Goal: Task Accomplishment & Management: Manage account settings

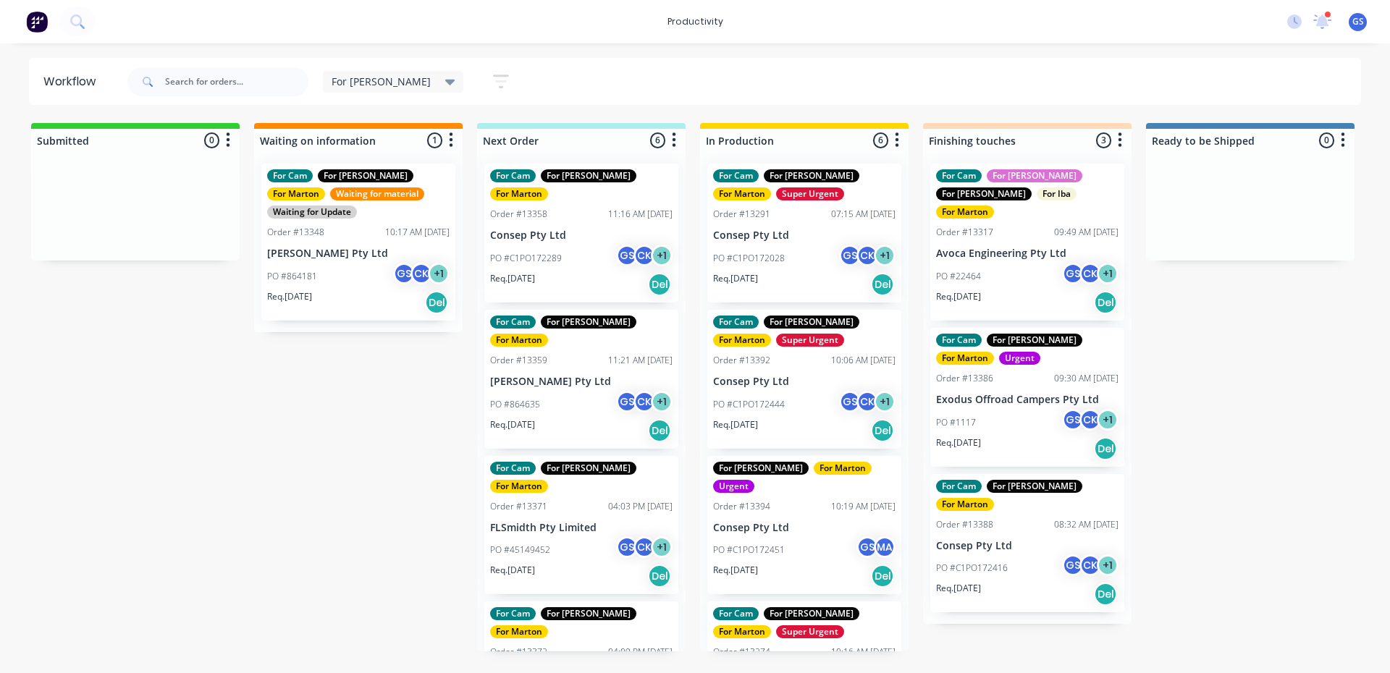
scroll to position [328, 0]
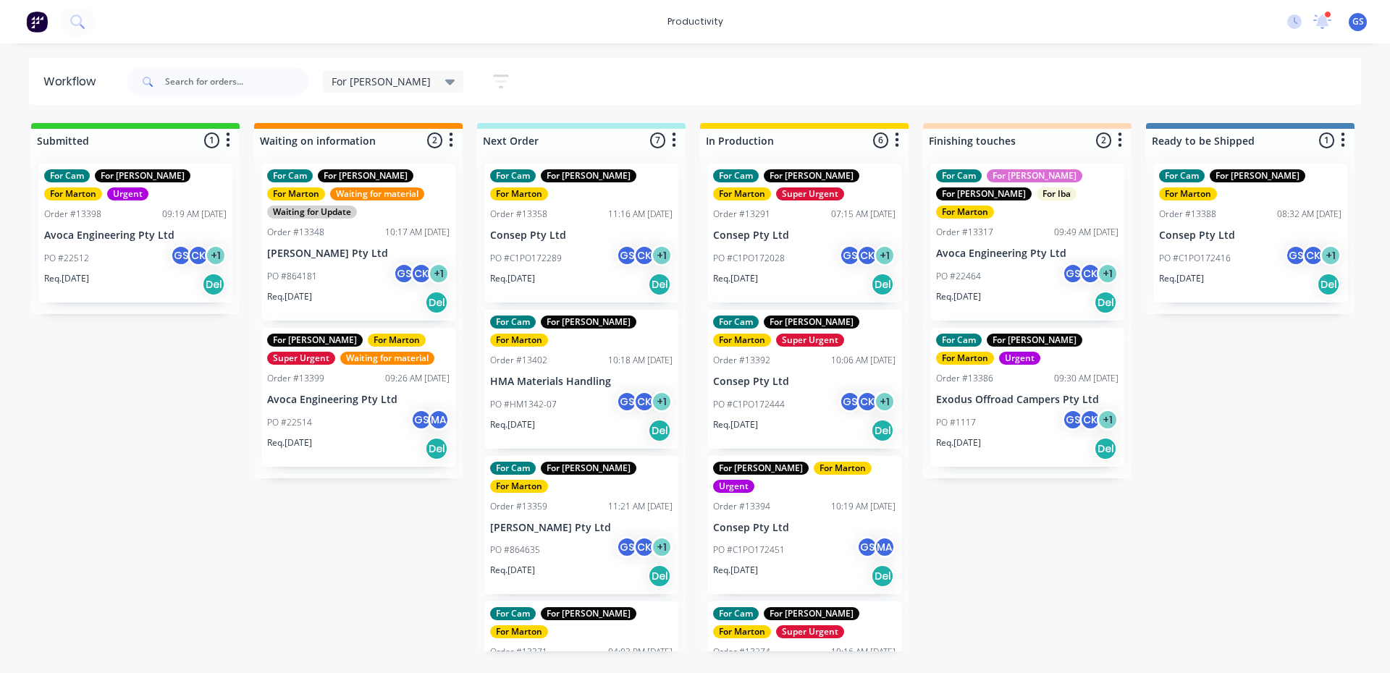
click at [563, 272] on div "Req. [DATE] Del" at bounding box center [581, 284] width 182 height 25
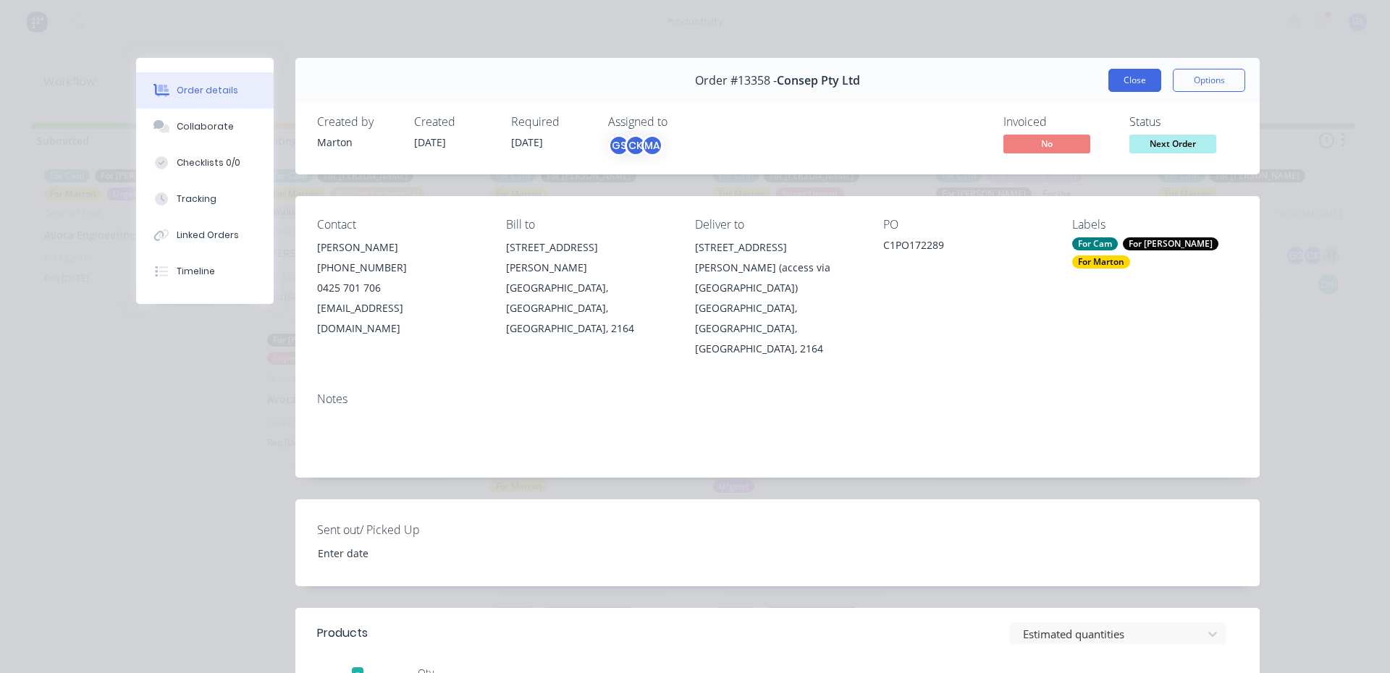
click at [1141, 83] on button "Close" at bounding box center [1134, 80] width 53 height 23
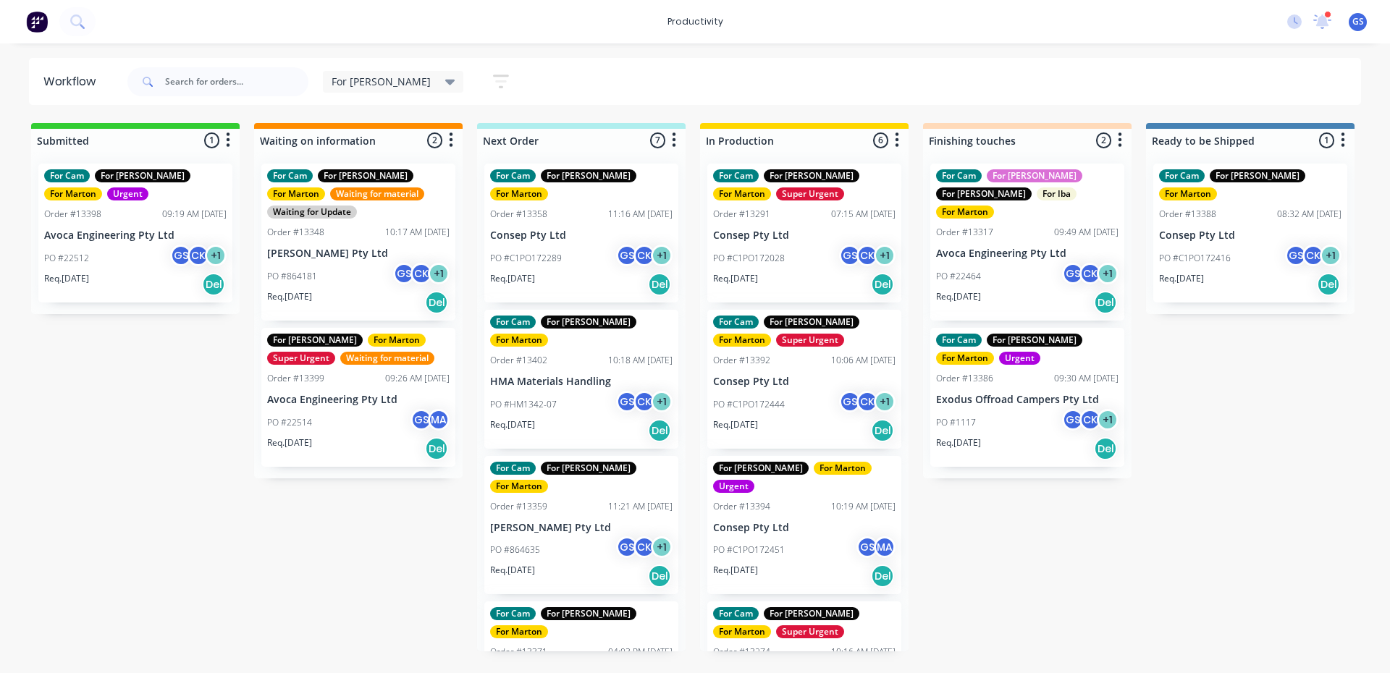
click at [408, 415] on div "PO #22514 GS MA" at bounding box center [358, 423] width 182 height 28
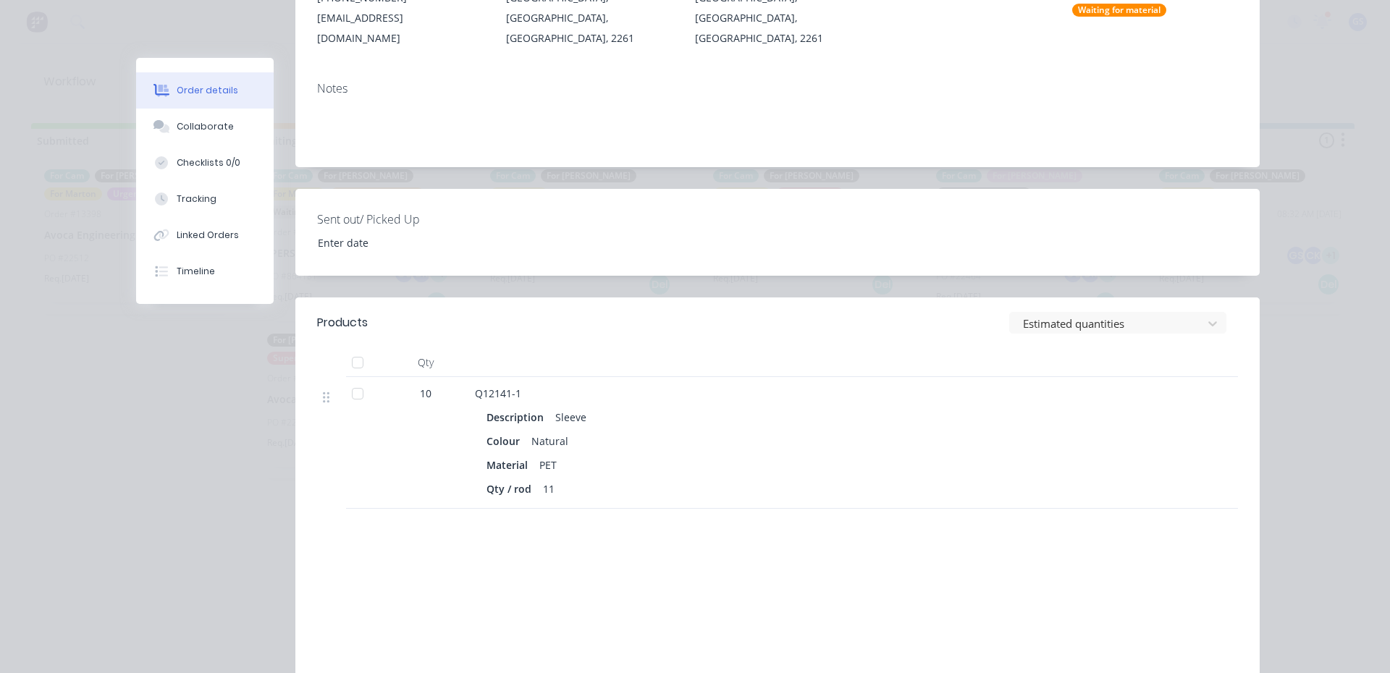
scroll to position [362, 0]
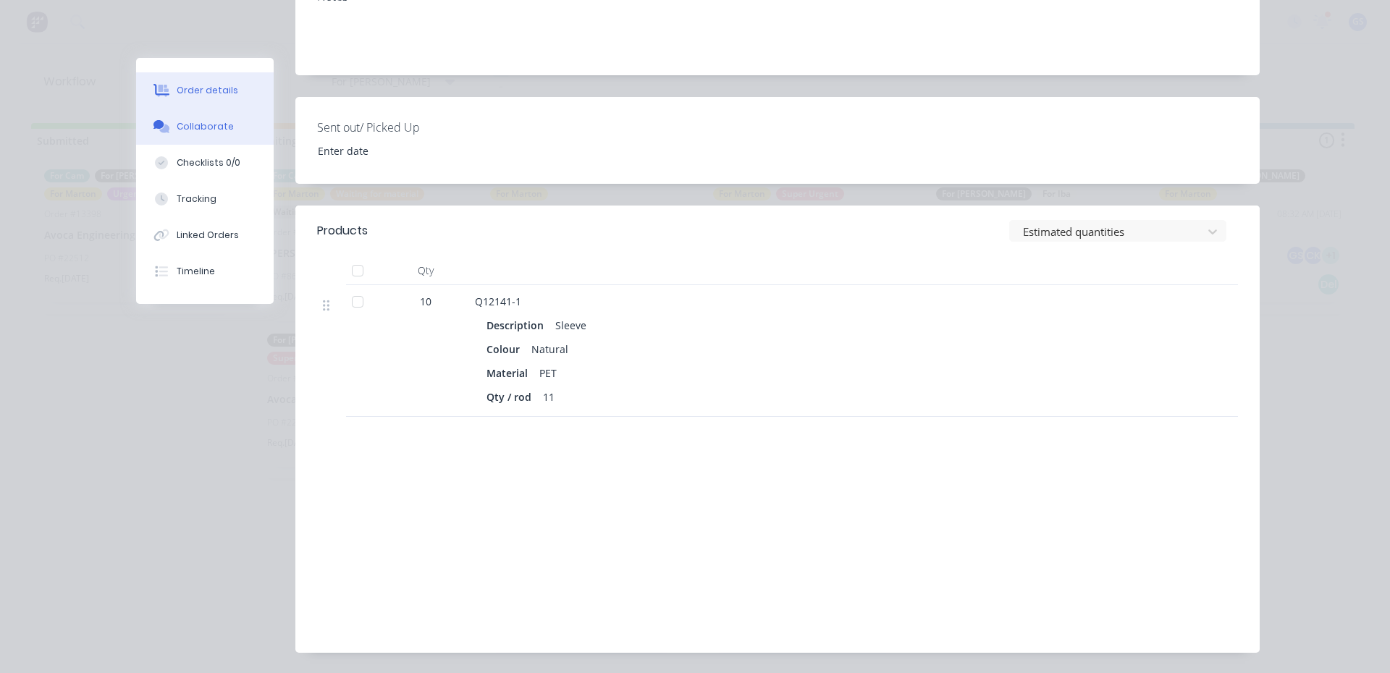
click at [182, 123] on div "Collaborate" at bounding box center [205, 126] width 57 height 13
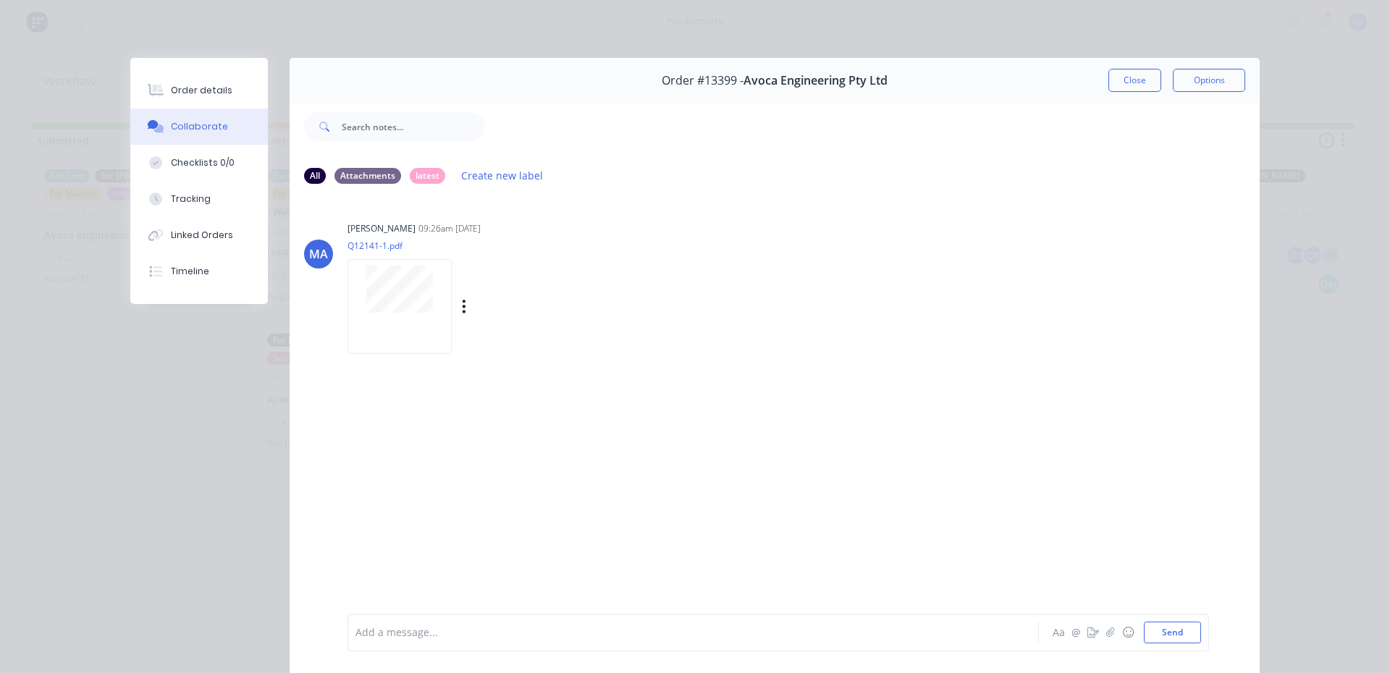
click at [347, 287] on div at bounding box center [399, 306] width 104 height 95
click at [237, 77] on button "Order details" at bounding box center [199, 90] width 138 height 36
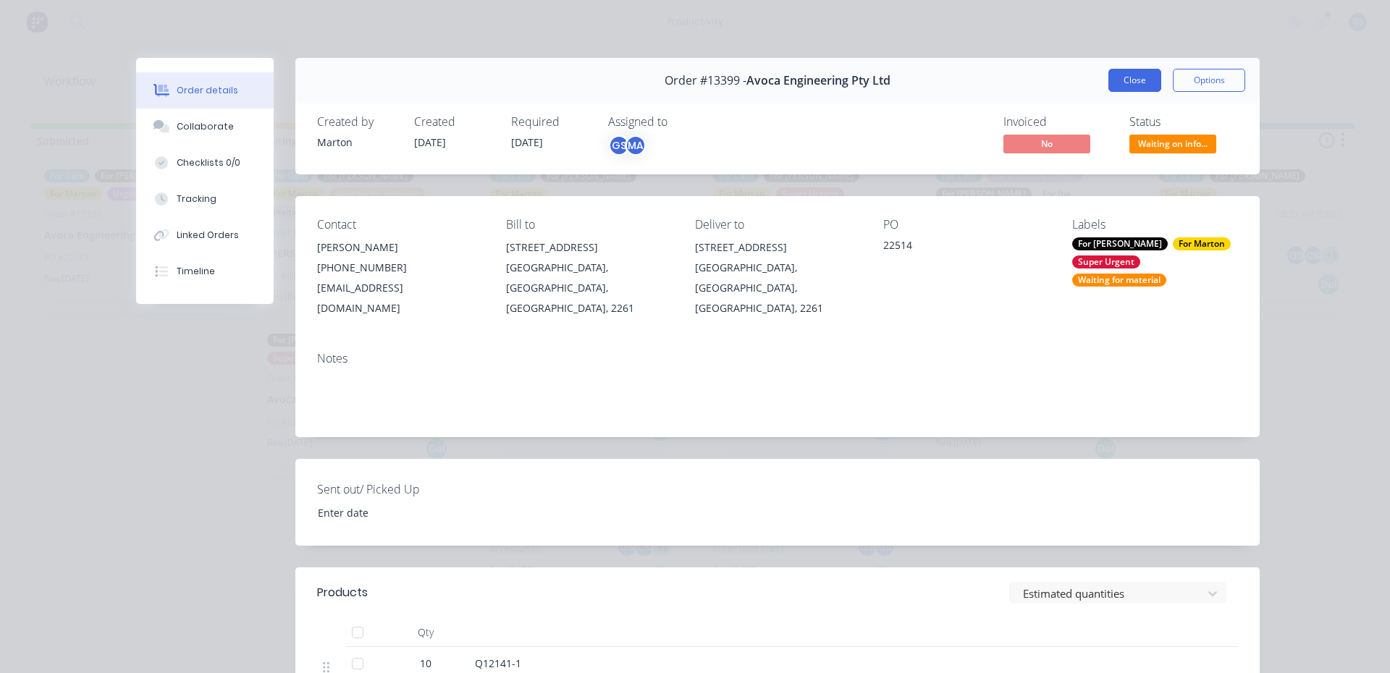
click at [1123, 87] on button "Close" at bounding box center [1134, 80] width 53 height 23
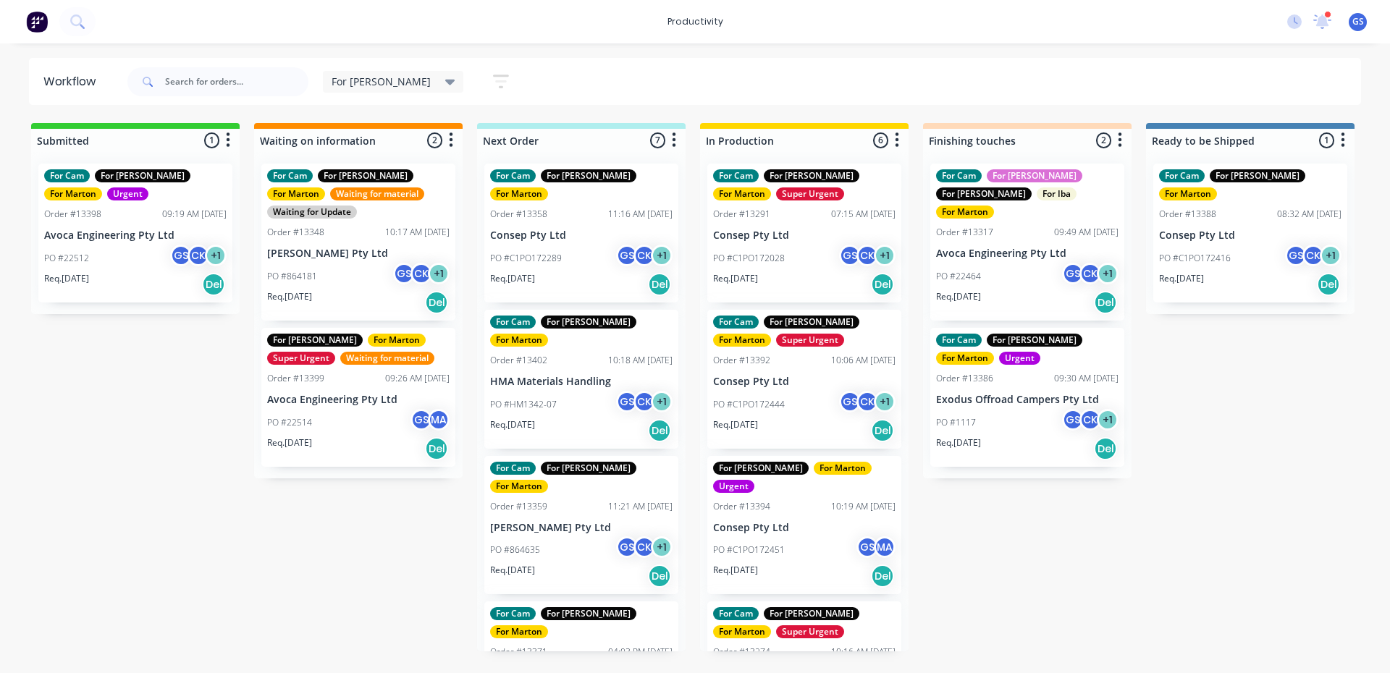
click at [133, 257] on div "PO #22512 GS CK + 1" at bounding box center [135, 259] width 182 height 28
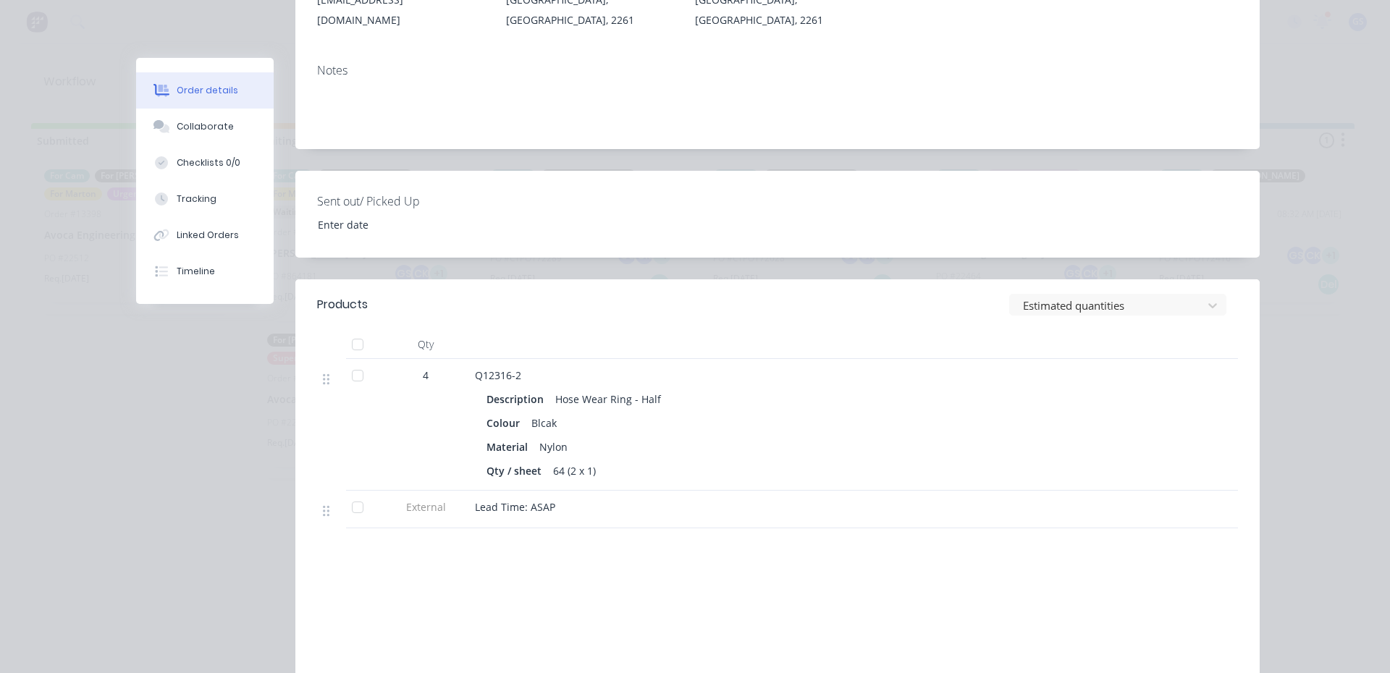
scroll to position [290, 0]
click at [207, 120] on div "Collaborate" at bounding box center [205, 126] width 57 height 13
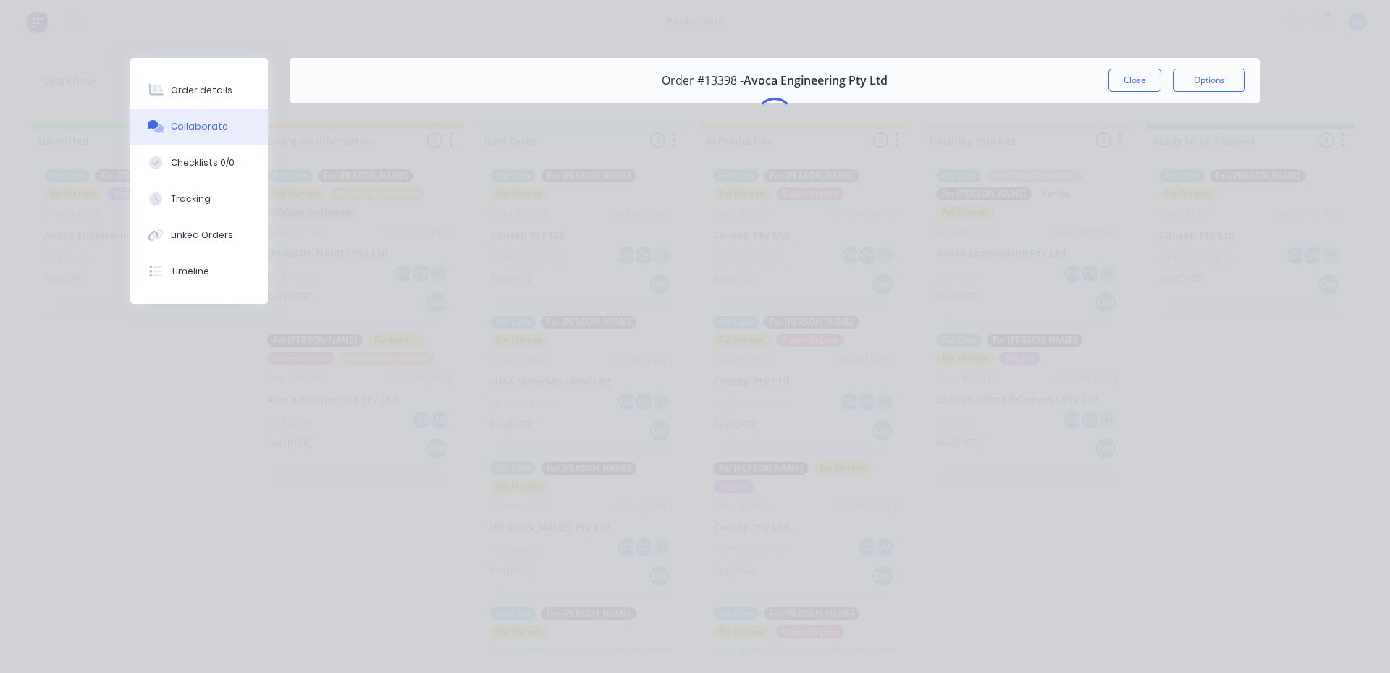
scroll to position [0, 0]
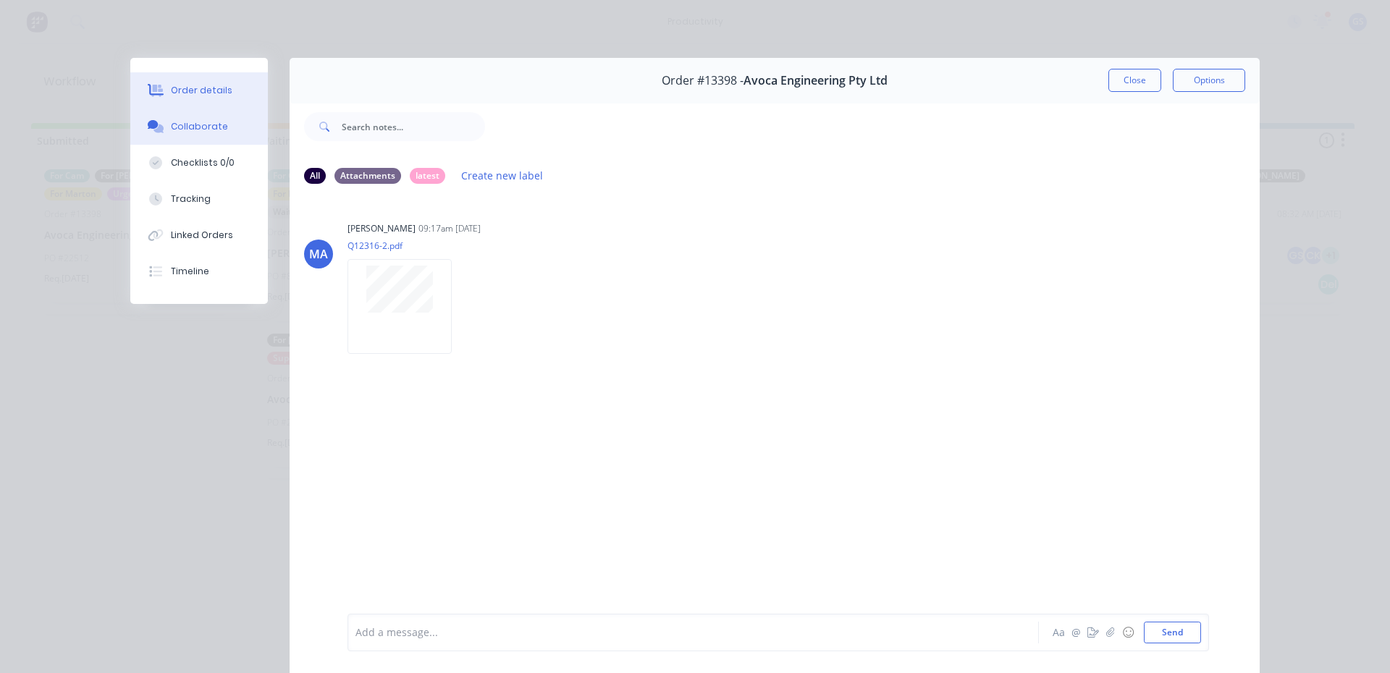
click at [196, 100] on button "Order details" at bounding box center [199, 90] width 138 height 36
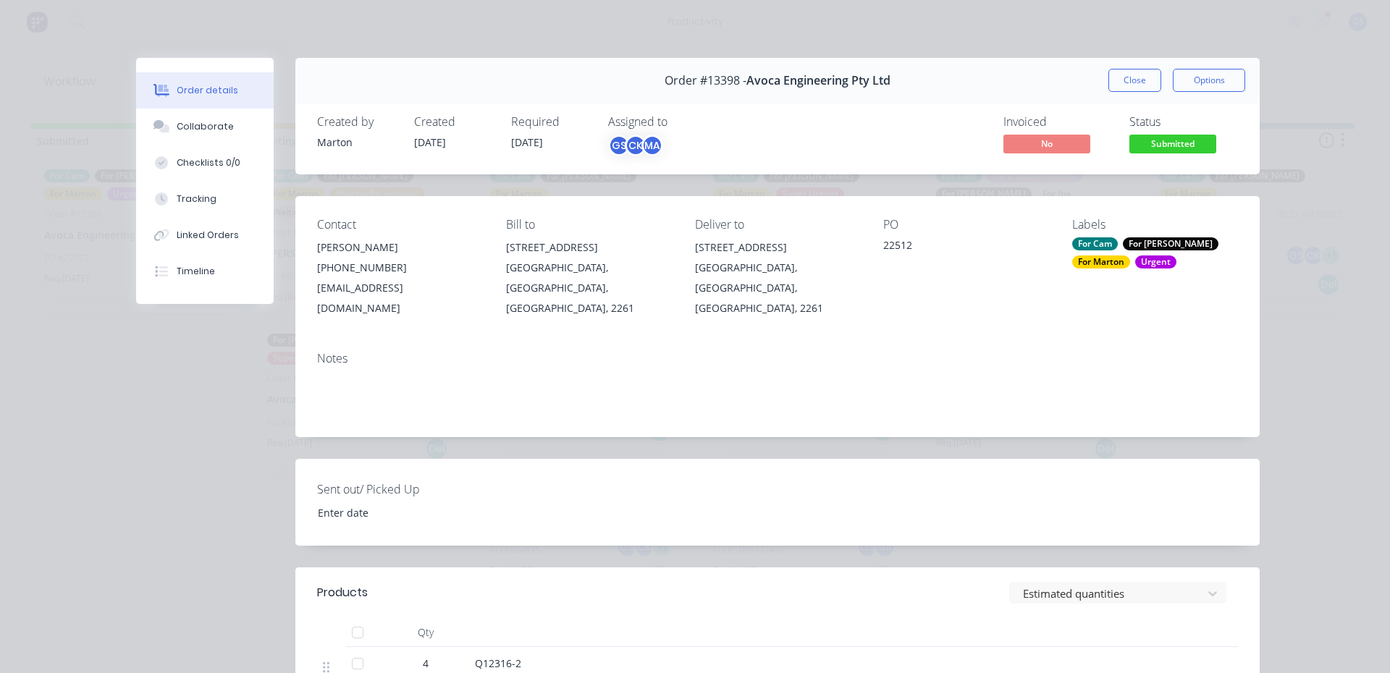
click at [1139, 92] on div "Order #13398 - Avoca Engineering Pty Ltd Close Options" at bounding box center [777, 81] width 964 height 46
click at [1139, 91] on button "Close" at bounding box center [1134, 80] width 53 height 23
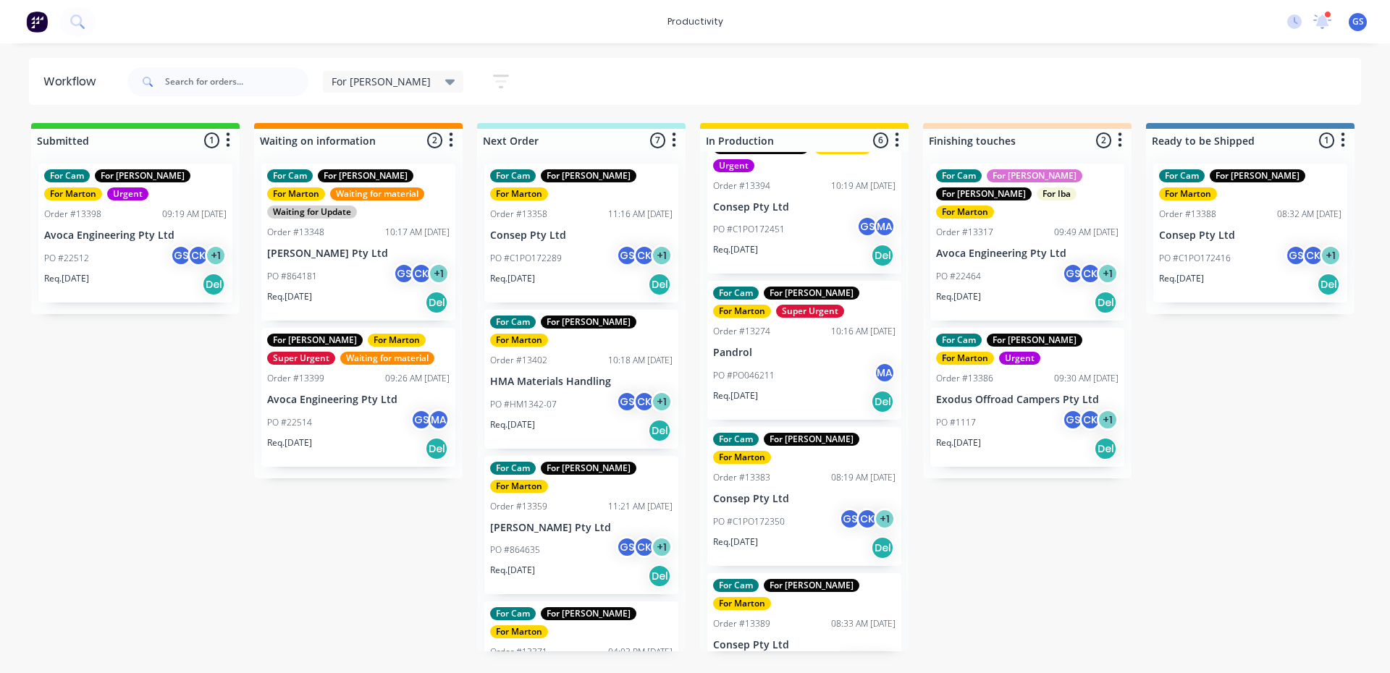
scroll to position [328, 0]
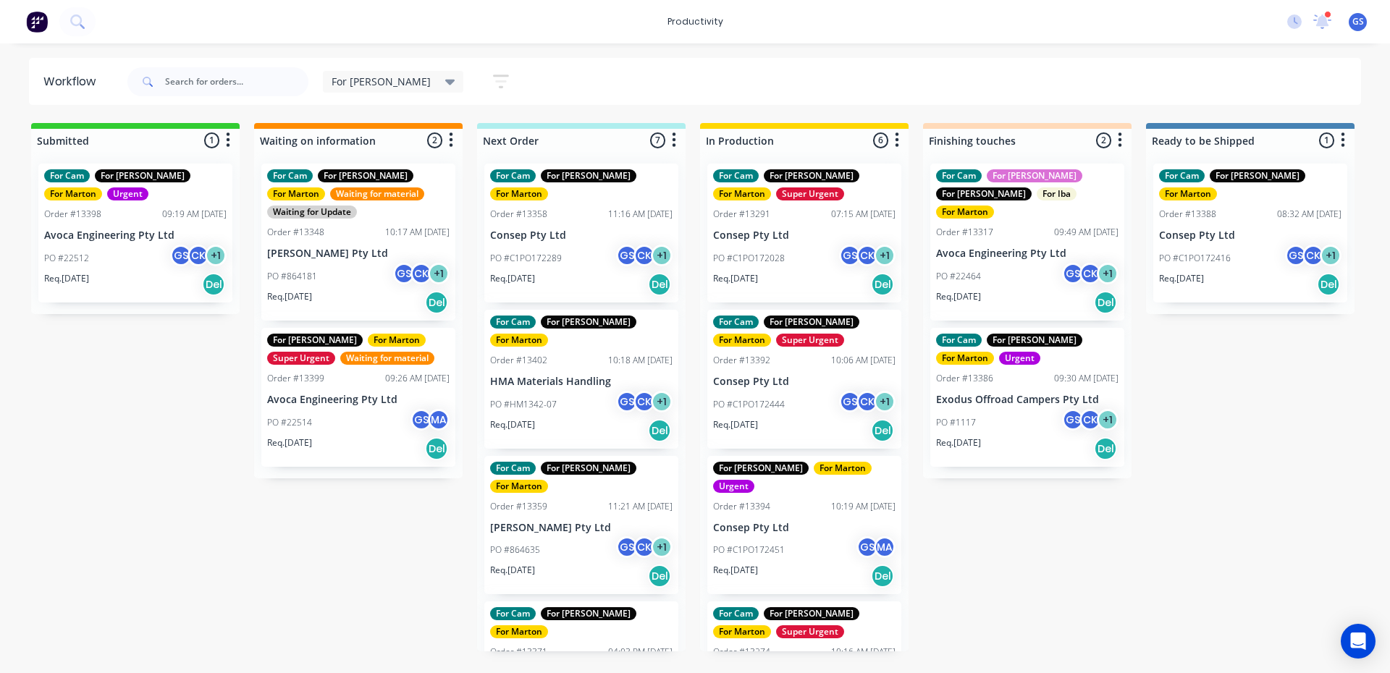
click at [168, 298] on div "For Cam For Gary For Marton Urgent Order #13398 09:19 AM 13/10/25 Avoca Enginee…" at bounding box center [135, 233] width 194 height 139
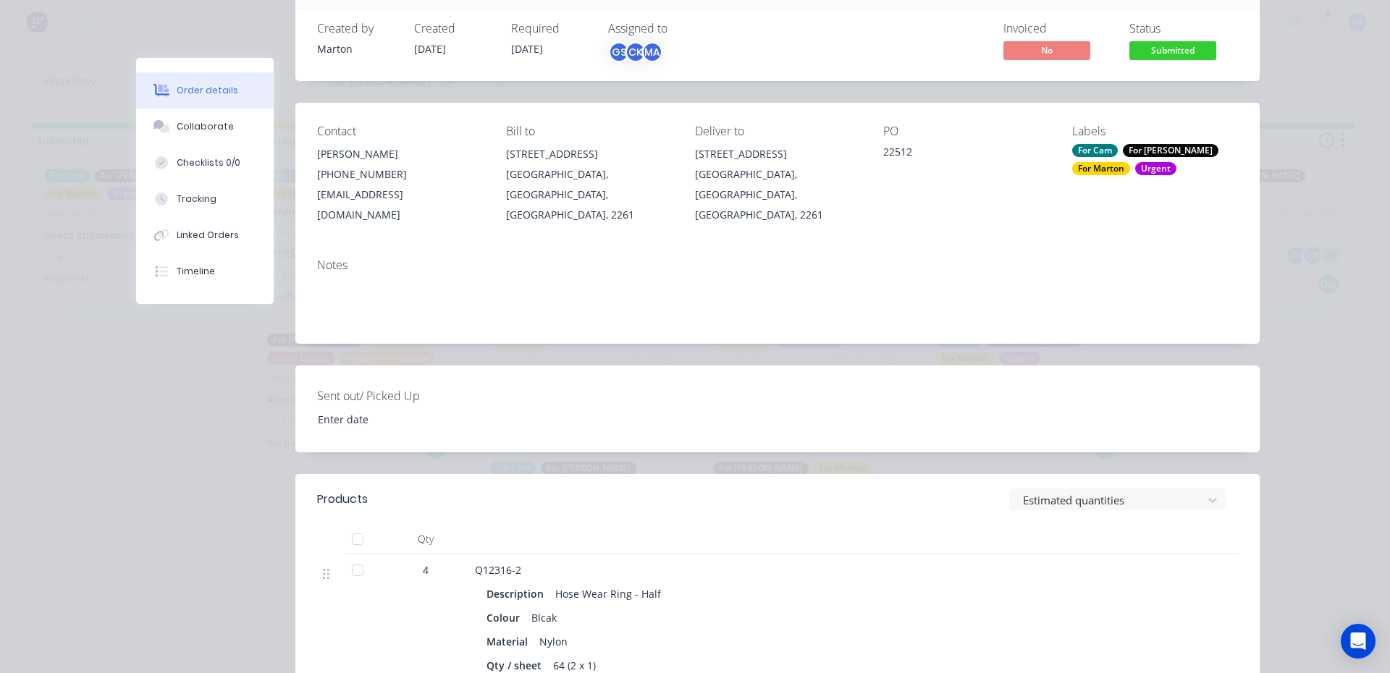
scroll to position [426, 0]
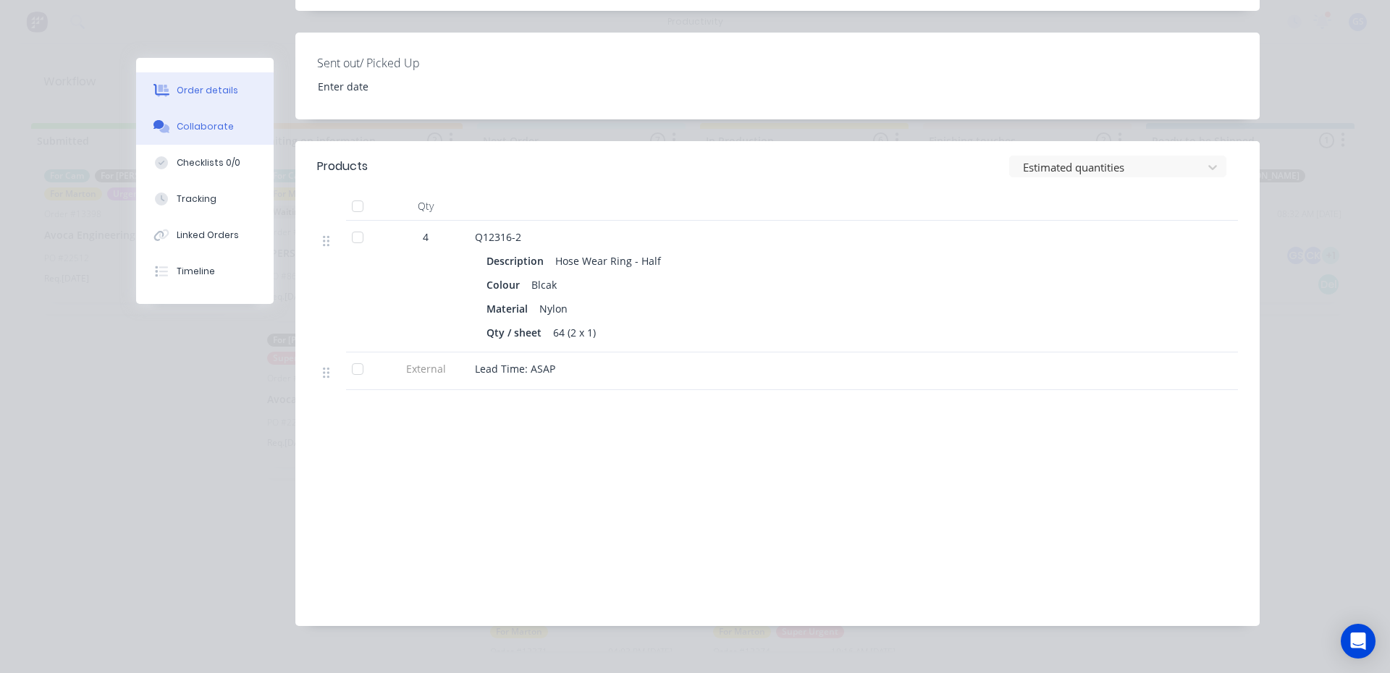
click at [215, 140] on button "Collaborate" at bounding box center [205, 127] width 138 height 36
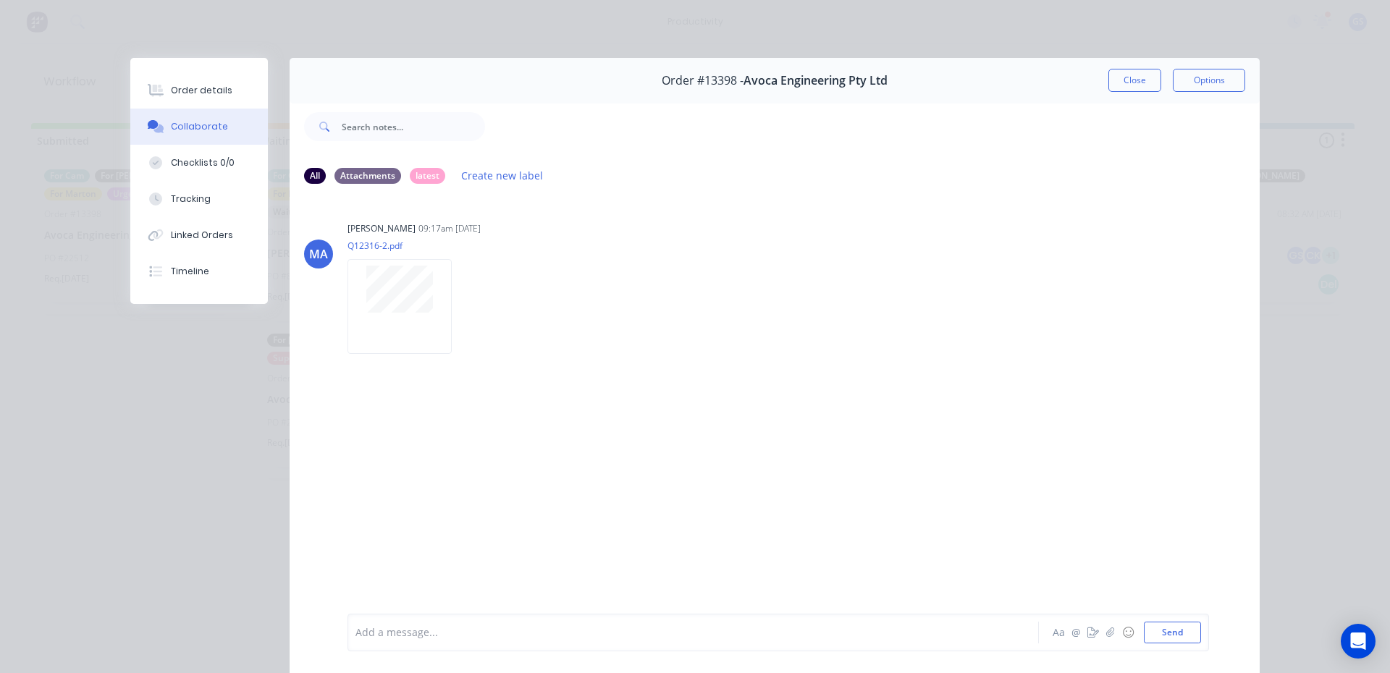
click at [187, 120] on div "Collaborate" at bounding box center [199, 126] width 57 height 13
click at [192, 84] on div "Order details" at bounding box center [202, 90] width 62 height 13
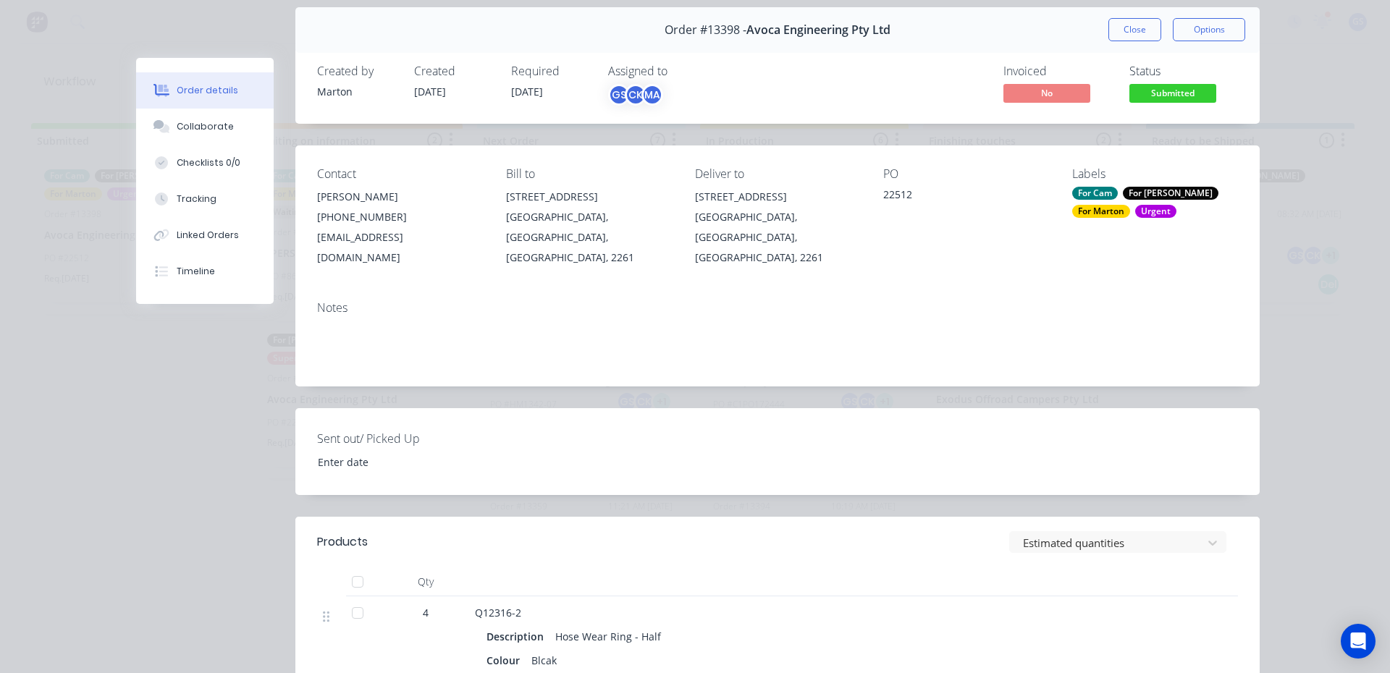
scroll to position [145, 0]
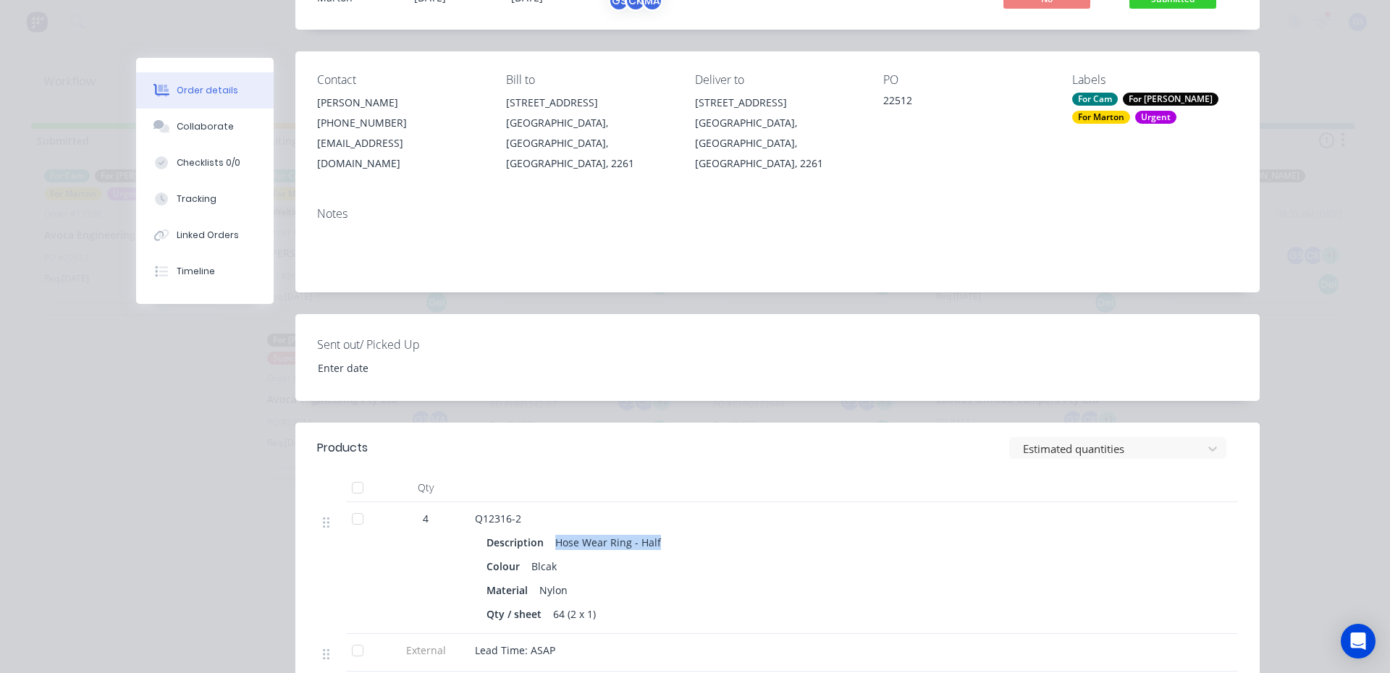
drag, startPoint x: 551, startPoint y: 526, endPoint x: 659, endPoint y: 521, distance: 107.9
click at [659, 532] on div "Description Hose Wear Ring - Half" at bounding box center [758, 542] width 544 height 21
click at [672, 532] on div "Description Hose Wear Ring - Half" at bounding box center [758, 542] width 544 height 21
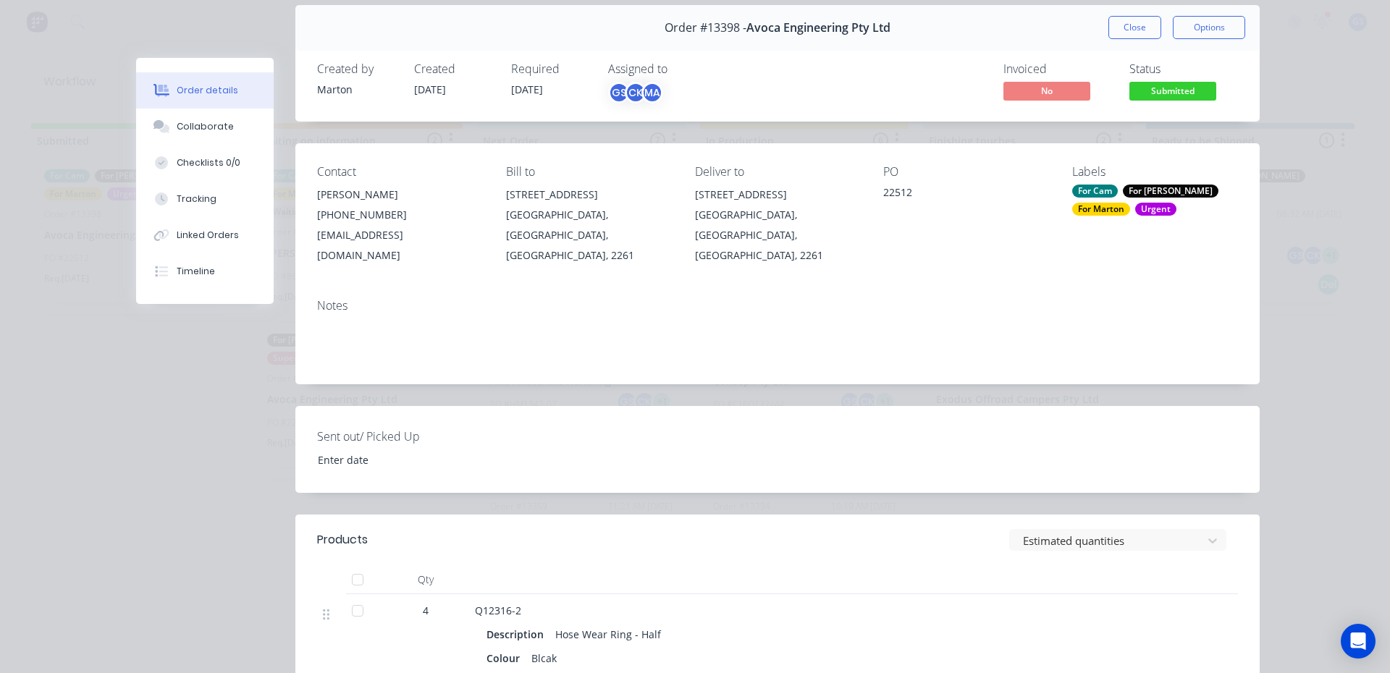
scroll to position [0, 0]
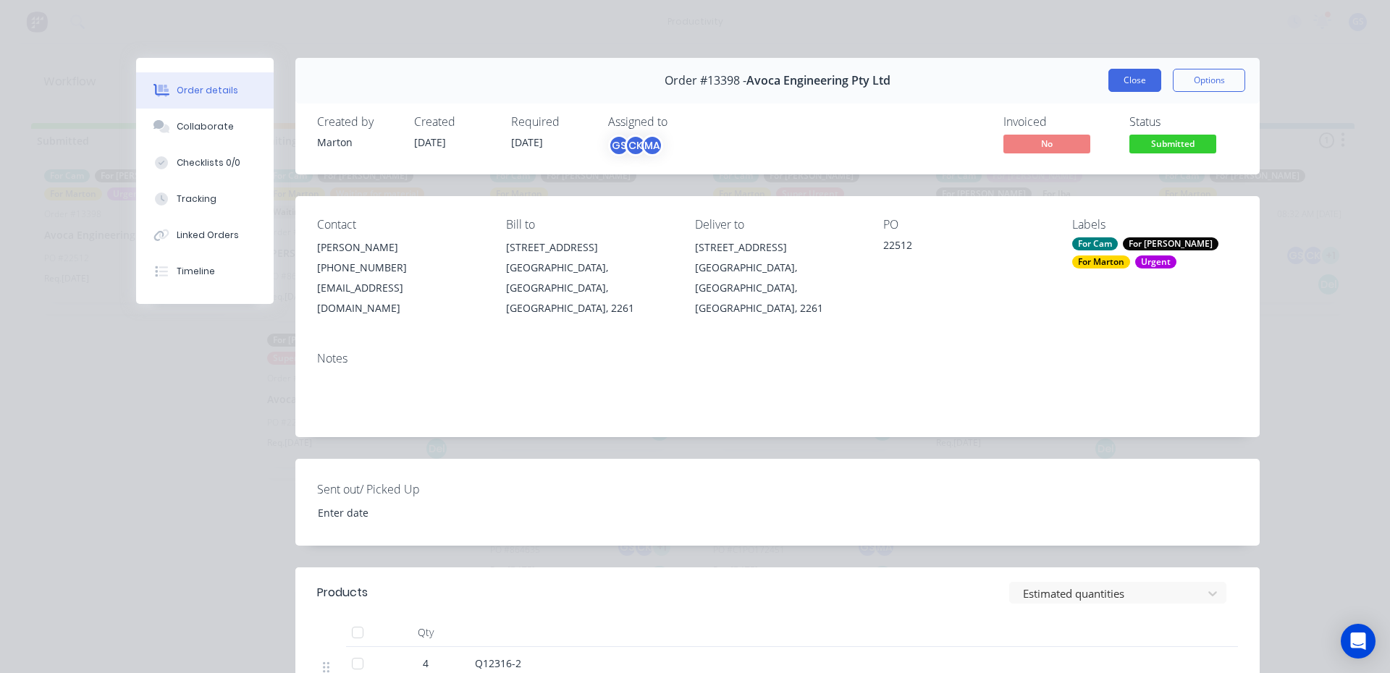
drag, startPoint x: 1092, startPoint y: 68, endPoint x: 1118, endPoint y: 84, distance: 31.2
click at [1107, 79] on div "Order #13398 - Avoca Engineering Pty Ltd Close Options" at bounding box center [777, 81] width 964 height 46
click at [220, 125] on div "Collaborate" at bounding box center [205, 126] width 57 height 13
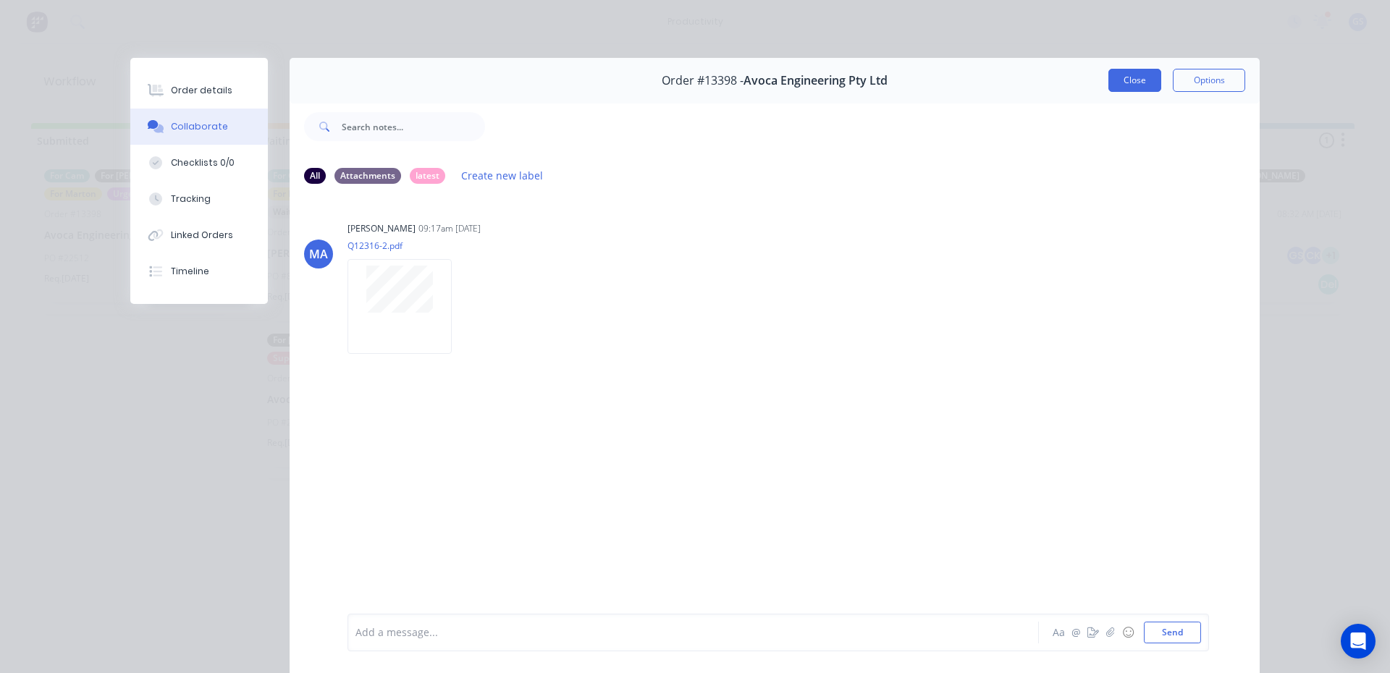
click at [1123, 72] on button "Close" at bounding box center [1134, 80] width 53 height 23
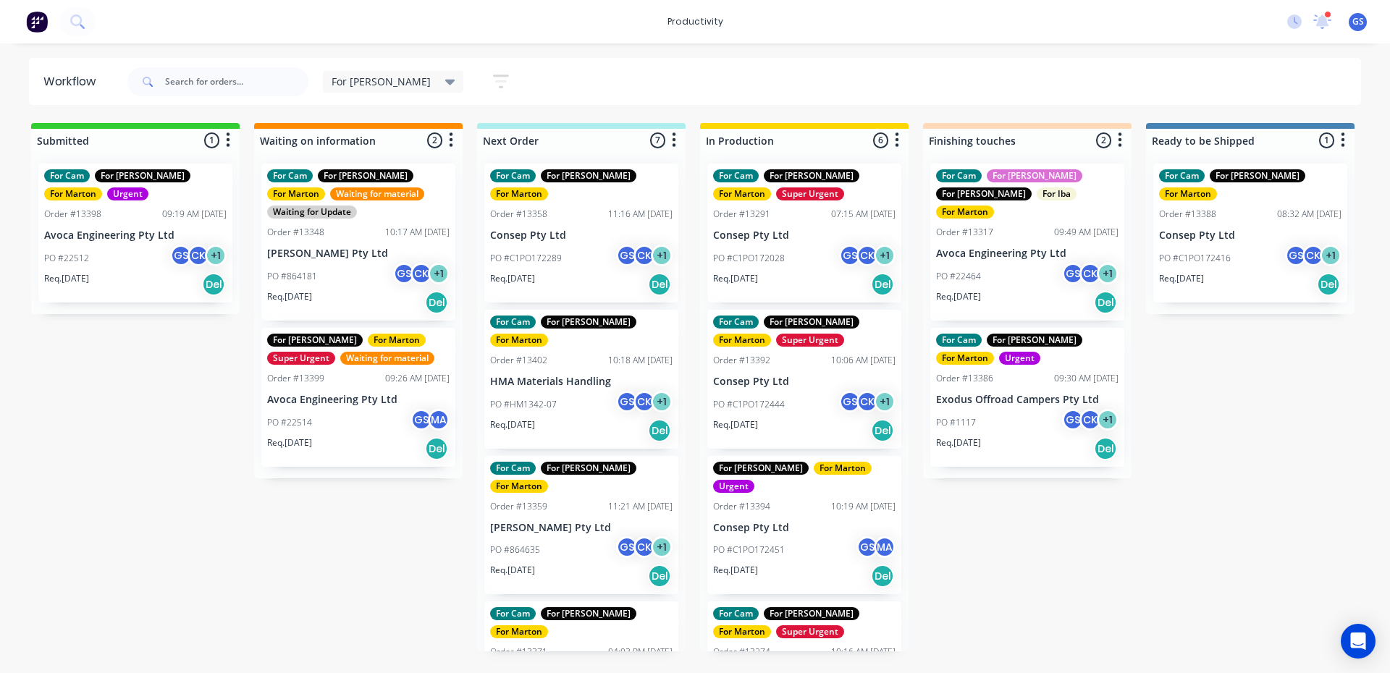
click at [569, 376] on p "HMA Materials Handling" at bounding box center [581, 382] width 182 height 12
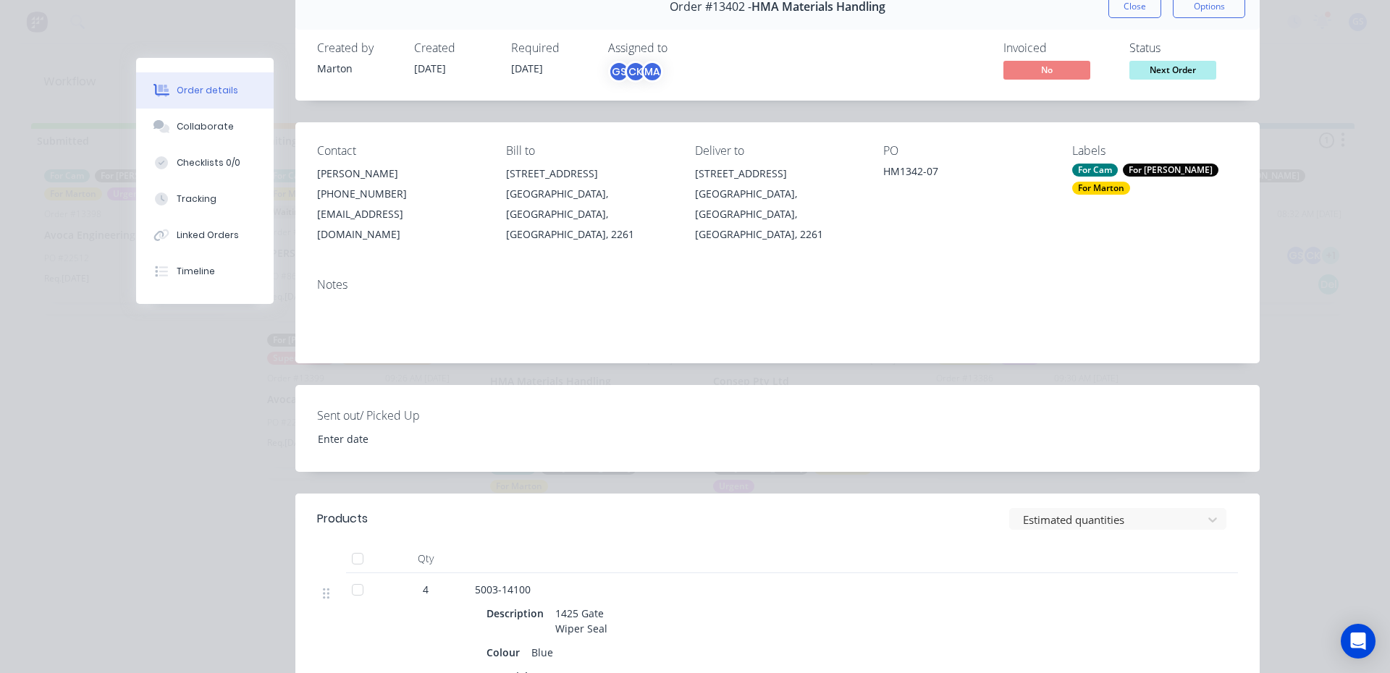
scroll to position [145, 0]
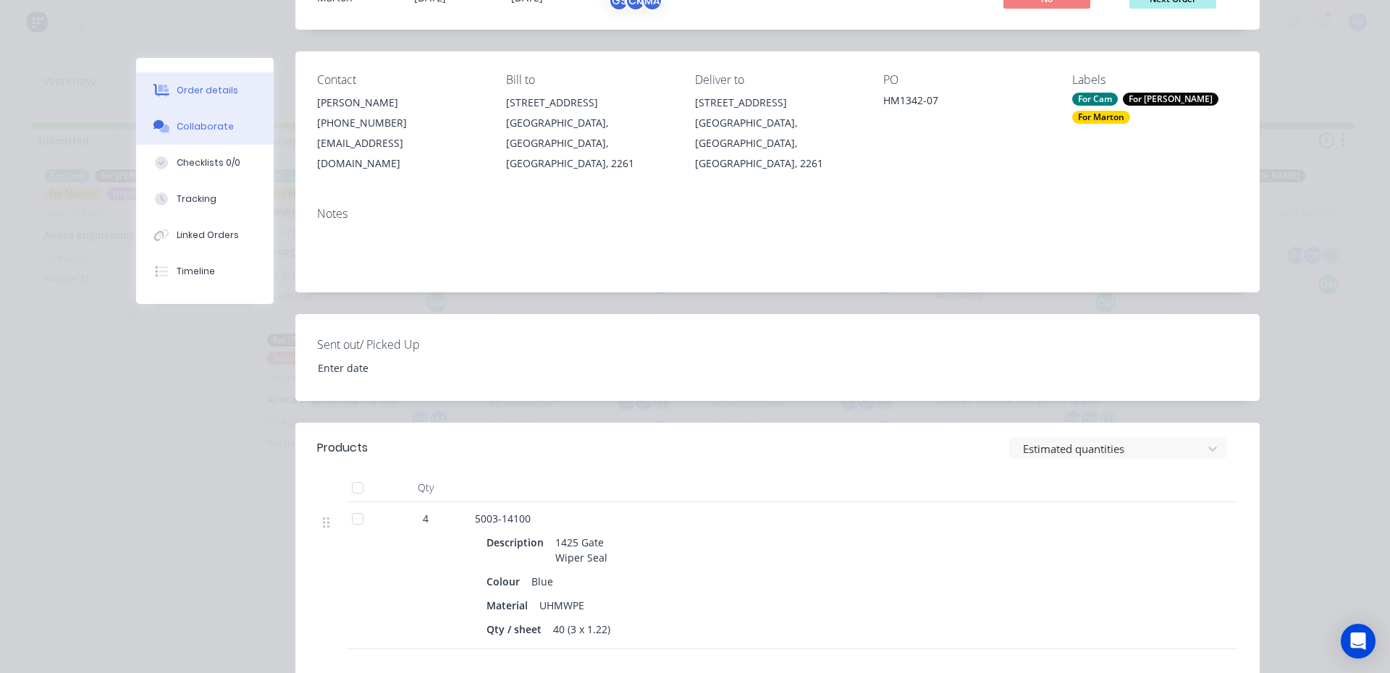
click at [190, 144] on button "Collaborate" at bounding box center [205, 127] width 138 height 36
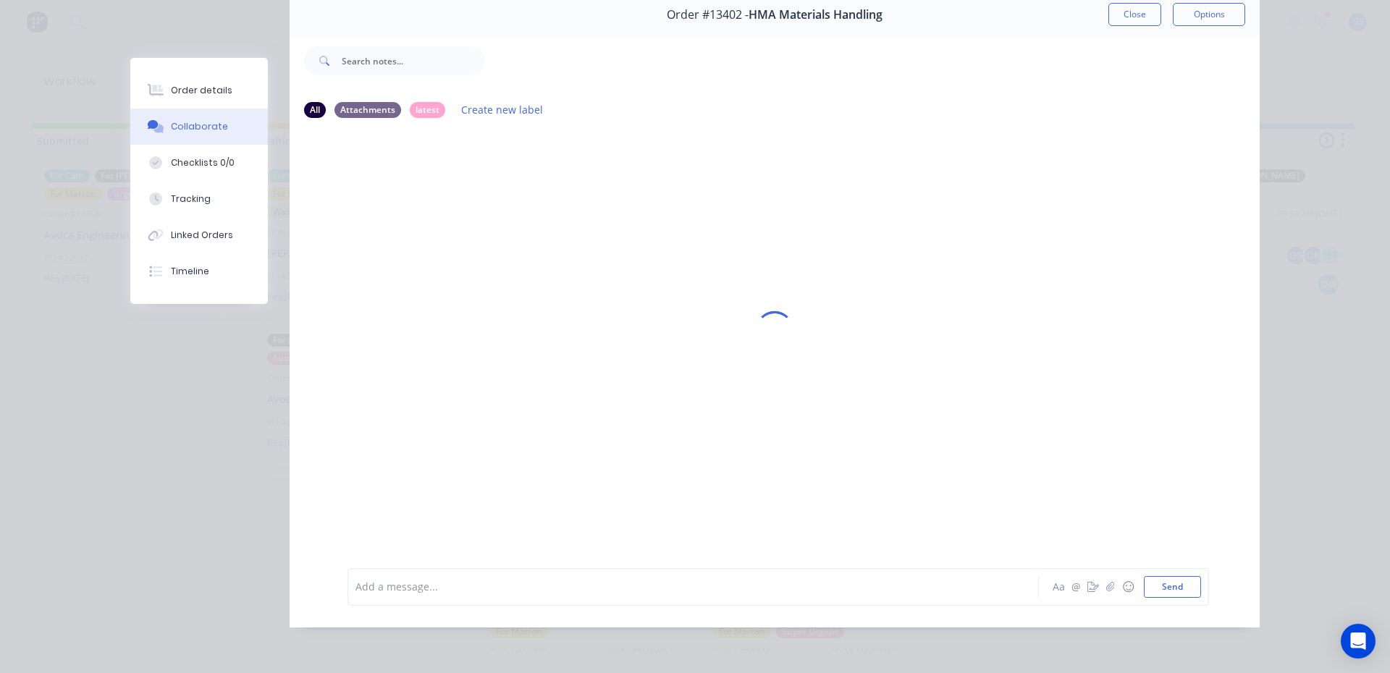
scroll to position [0, 0]
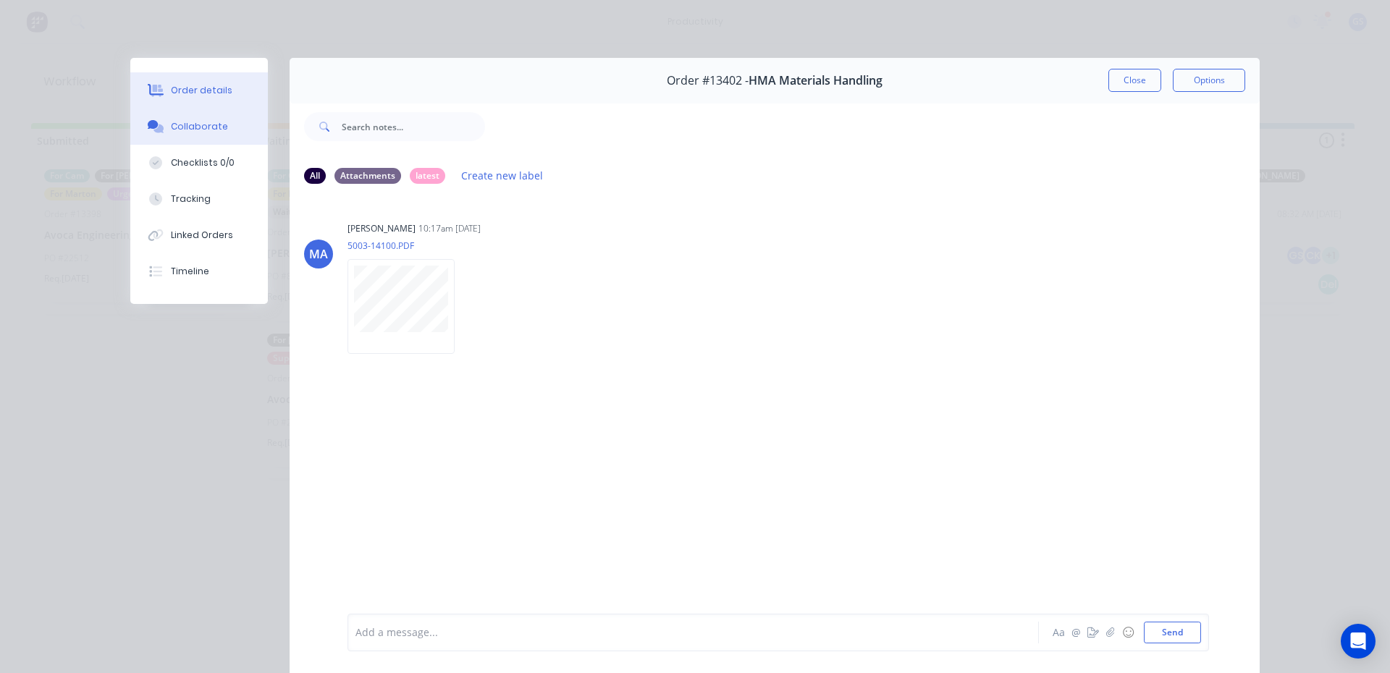
click at [201, 73] on button "Order details" at bounding box center [199, 90] width 138 height 36
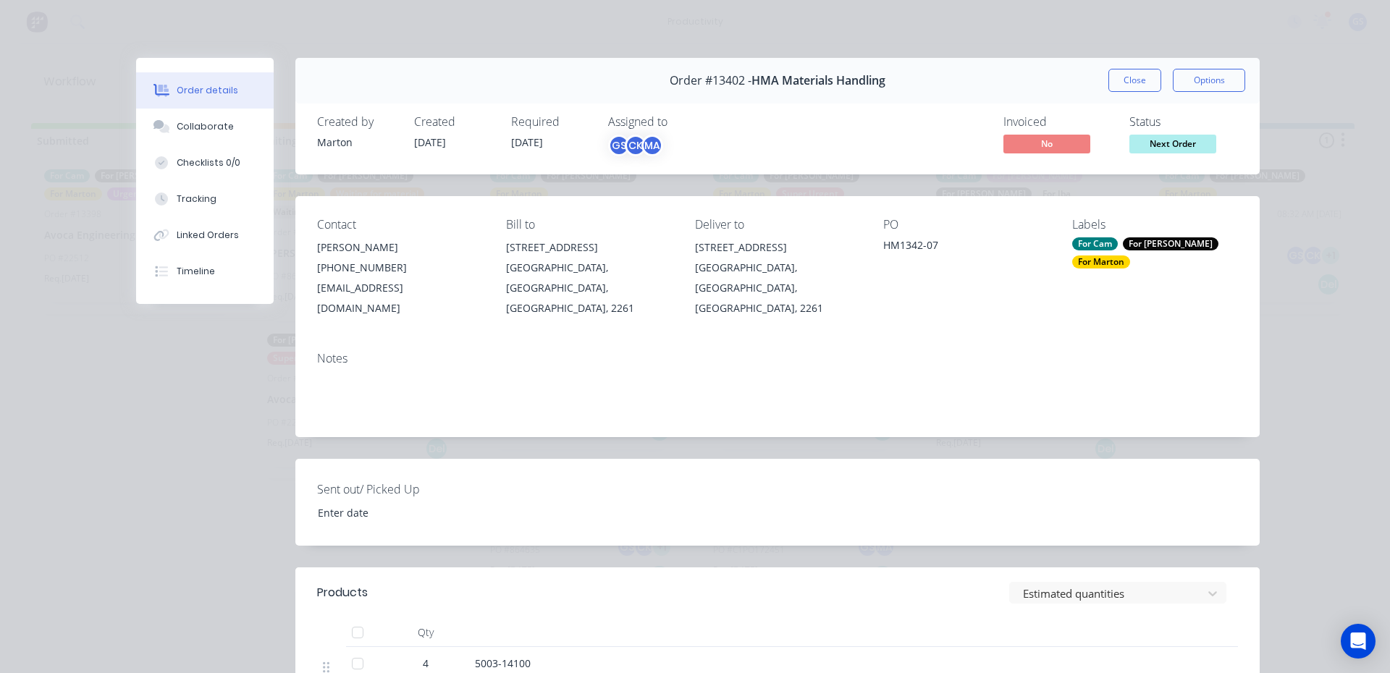
drag, startPoint x: 247, startPoint y: 85, endPoint x: 311, endPoint y: 95, distance: 65.2
click at [246, 85] on button "Order details" at bounding box center [205, 90] width 138 height 36
click at [1123, 100] on div "Order #13402 - HMA Materials Handling Close Options" at bounding box center [777, 81] width 964 height 46
click at [1131, 90] on button "Close" at bounding box center [1134, 80] width 53 height 23
